Goal: Task Accomplishment & Management: Complete application form

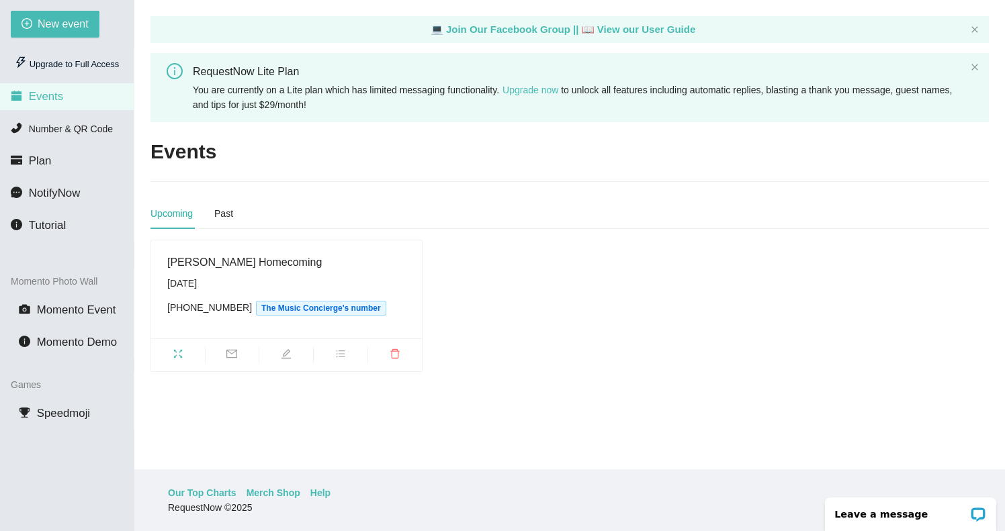
scroll to position [43, 0]
click at [59, 26] on span "New event" at bounding box center [63, 23] width 51 height 17
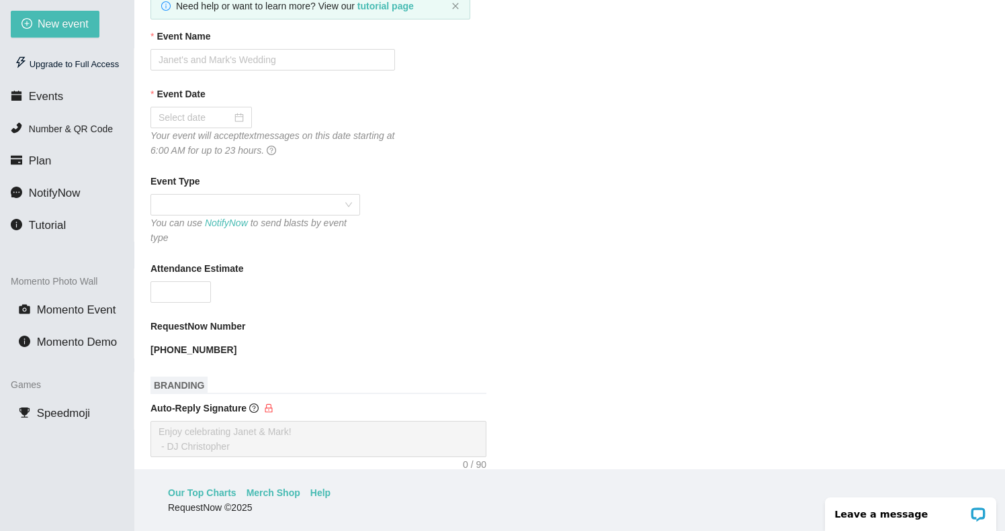
scroll to position [122, 0]
click at [226, 348] on b "[PHONE_NUMBER]" at bounding box center [193, 348] width 86 height 11
click at [222, 349] on b "[PHONE_NUMBER]" at bounding box center [193, 348] width 86 height 11
click at [306, 315] on form "Event Name Event Date Your event will accept text messages on this date startin…" at bounding box center [569, 479] width 838 height 902
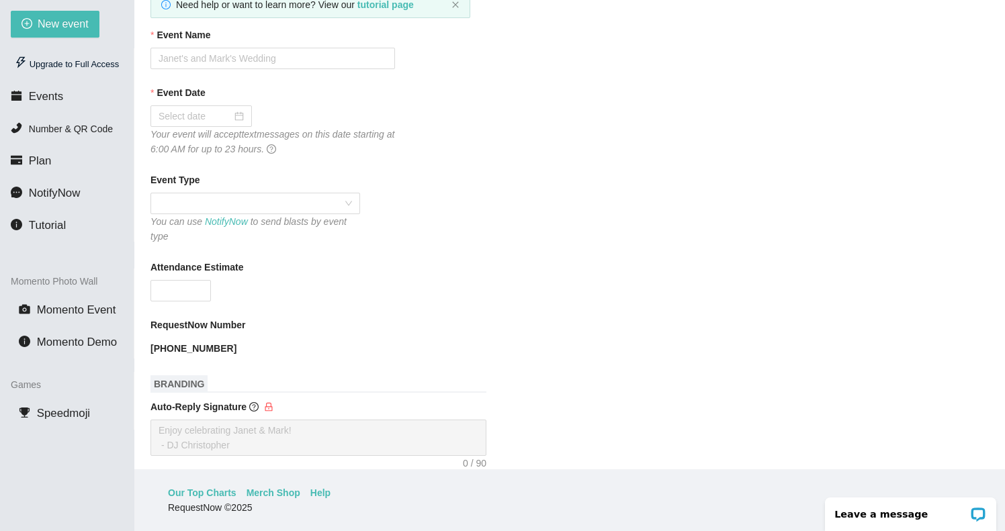
click at [169, 345] on b "[PHONE_NUMBER]" at bounding box center [193, 348] width 86 height 11
drag, startPoint x: 173, startPoint y: 347, endPoint x: 145, endPoint y: 341, distance: 28.9
click at [145, 341] on main "💻 Join Our Facebook Group || 📖 View our User Guide New Event Need help or want …" at bounding box center [569, 235] width 871 height 470
click at [232, 338] on div "[PHONE_NUMBER]" at bounding box center [272, 348] width 245 height 21
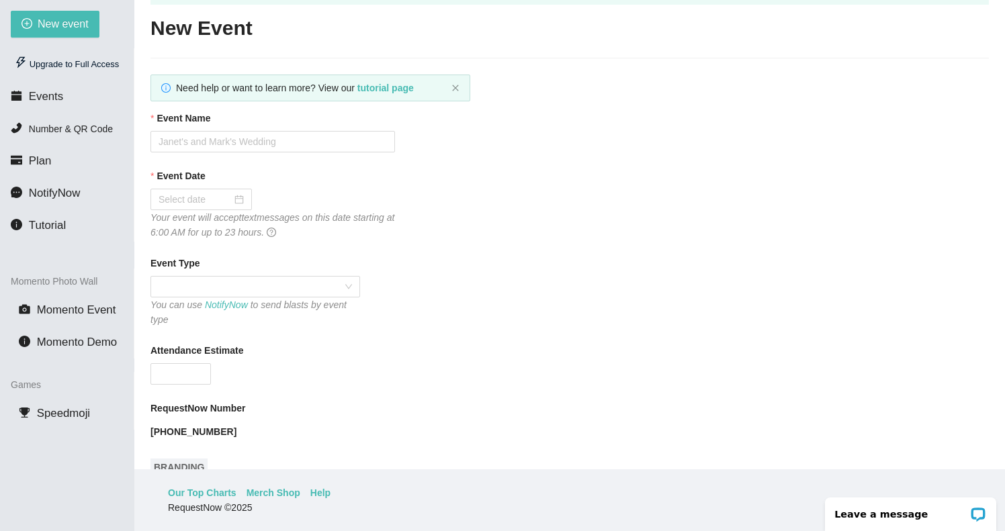
scroll to position [33, 0]
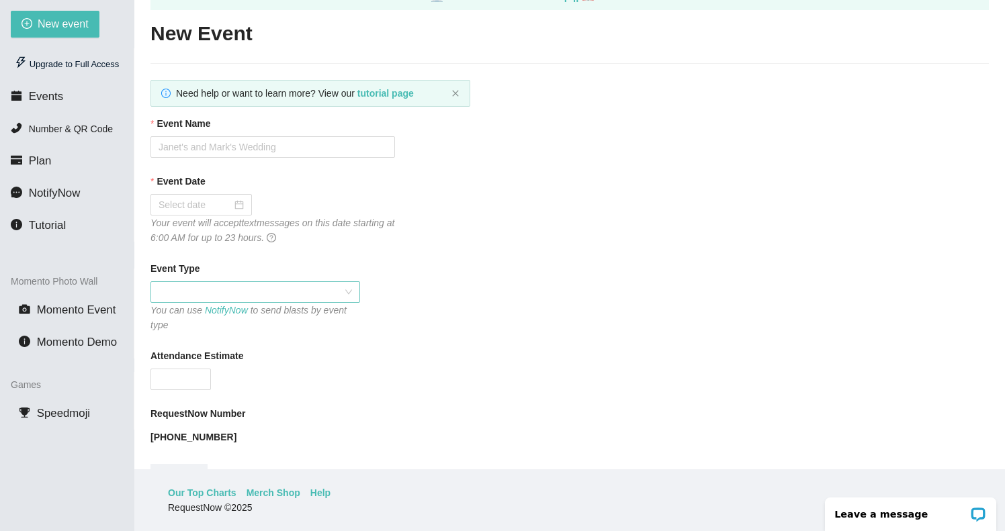
click at [234, 297] on span at bounding box center [255, 292] width 193 height 20
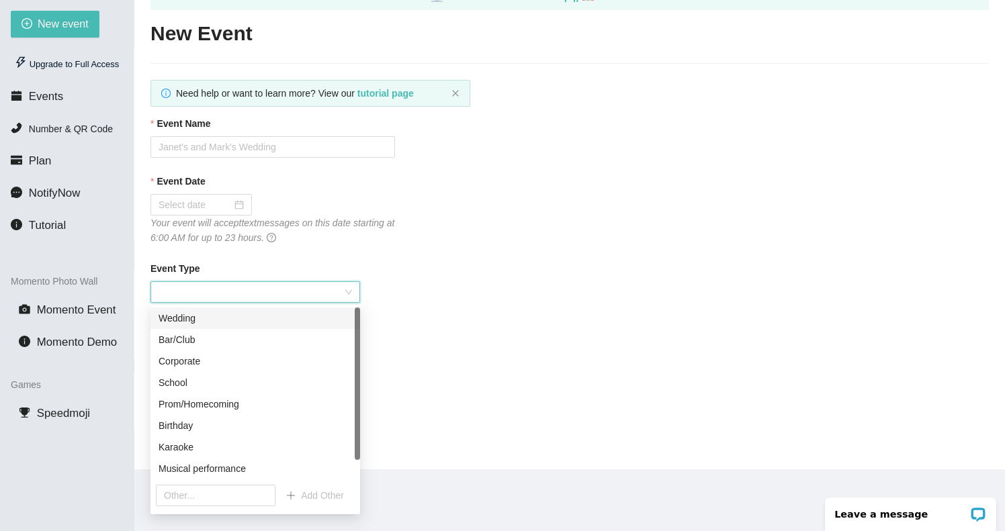
click at [234, 297] on span at bounding box center [255, 292] width 193 height 20
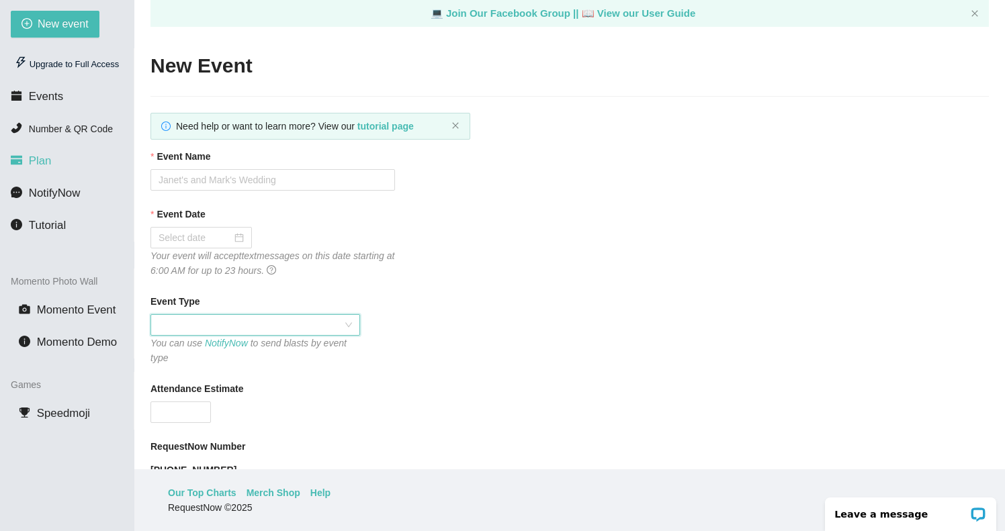
scroll to position [0, 0]
click at [63, 131] on span "Number & QR Code" at bounding box center [71, 129] width 84 height 11
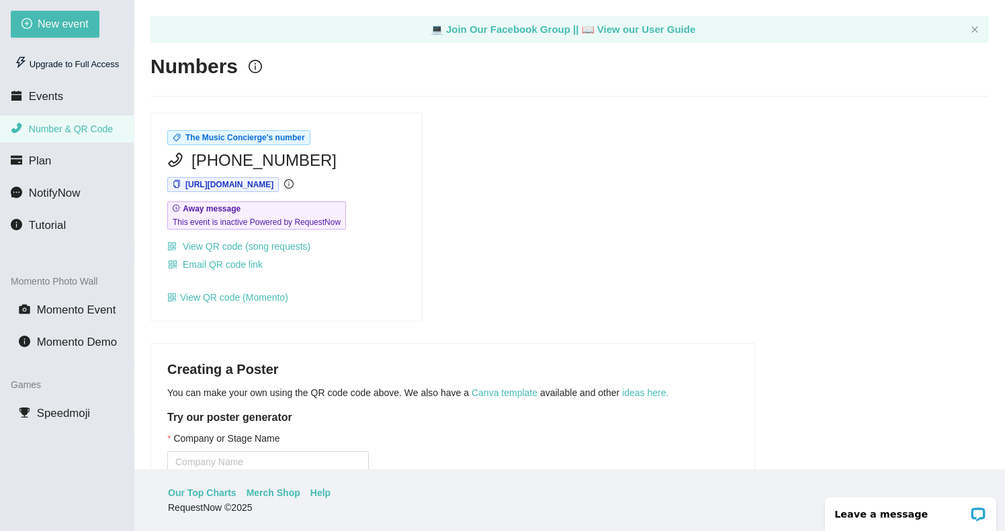
click at [279, 159] on span "[PHONE_NUMBER]" at bounding box center [263, 161] width 145 height 26
click at [252, 163] on span "[PHONE_NUMBER]" at bounding box center [263, 161] width 145 height 26
click at [222, 140] on span "The Music Concierge's number" at bounding box center [245, 137] width 120 height 9
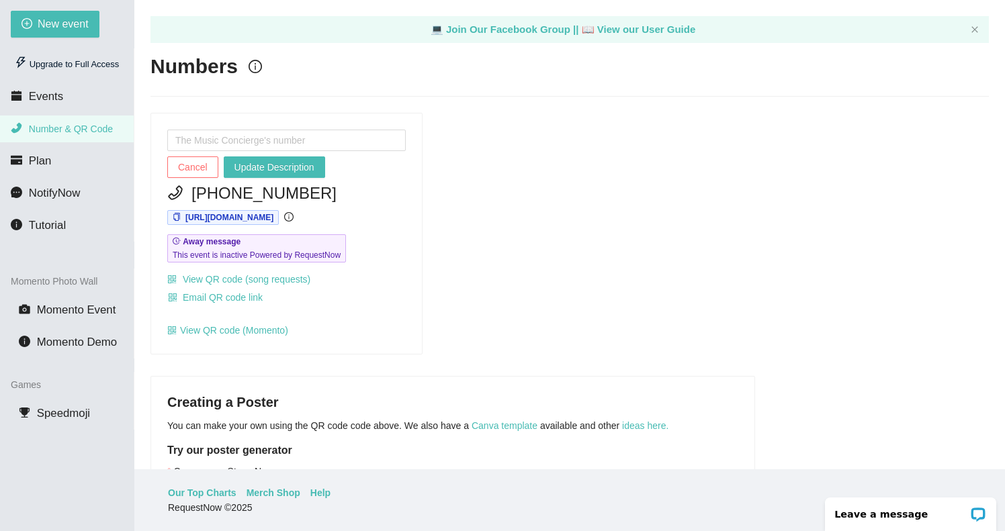
click at [210, 193] on span "[PHONE_NUMBER]" at bounding box center [263, 194] width 145 height 26
click at [305, 193] on span "[PHONE_NUMBER]" at bounding box center [263, 194] width 145 height 26
click at [376, 177] on div "Cancel Update Description" at bounding box center [286, 167] width 239 height 21
click at [208, 169] on span "Cancel" at bounding box center [193, 167] width 30 height 15
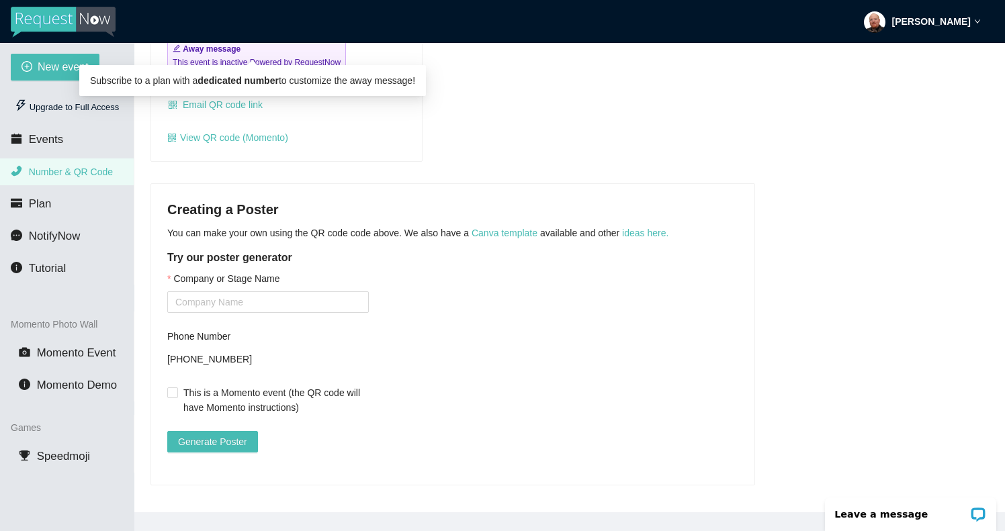
scroll to position [212, 0]
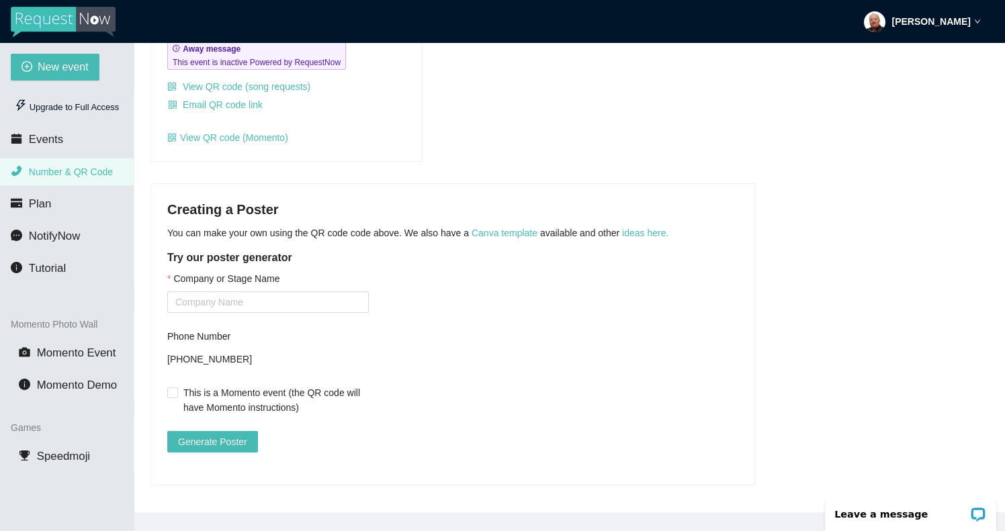
click at [216, 349] on div "[PHONE_NUMBER]" at bounding box center [268, 359] width 202 height 20
click at [68, 242] on span "NotifyNow" at bounding box center [54, 236] width 51 height 13
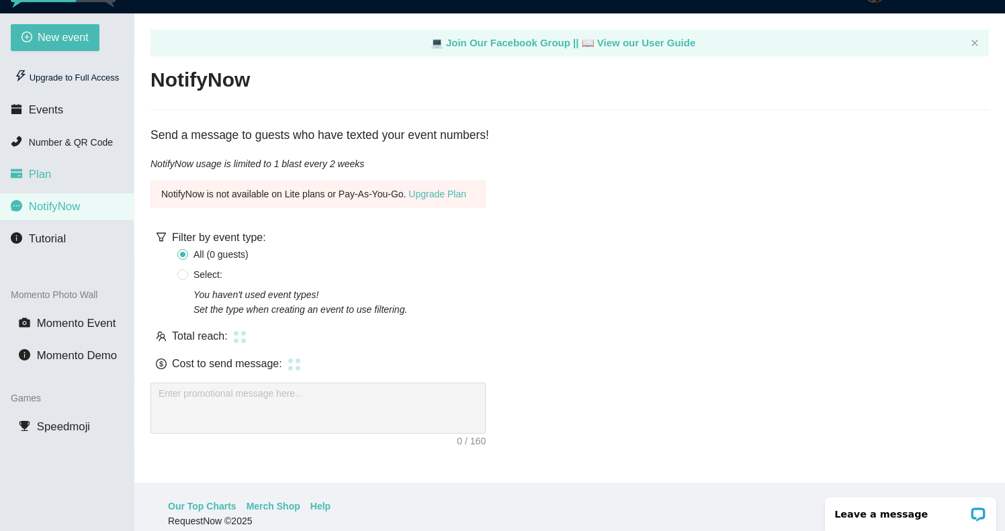
scroll to position [30, 0]
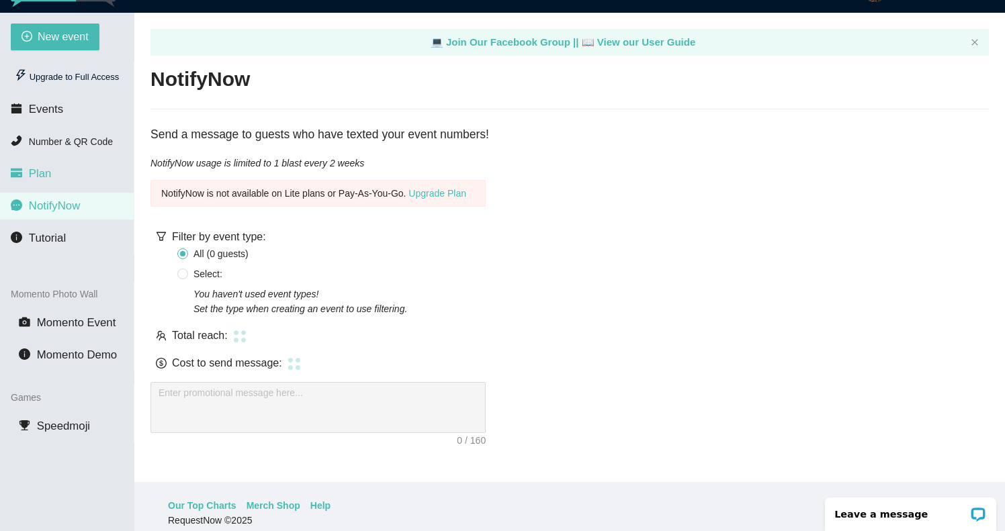
click at [51, 175] on li "Plan" at bounding box center [67, 174] width 134 height 27
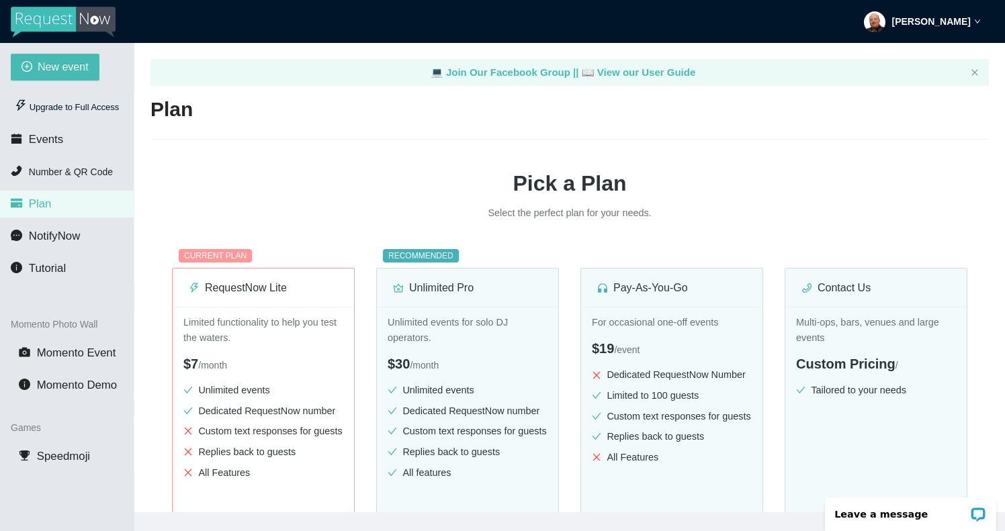
click at [68, 26] on img at bounding box center [63, 22] width 105 height 31
